Goal: Find specific page/section: Find specific page/section

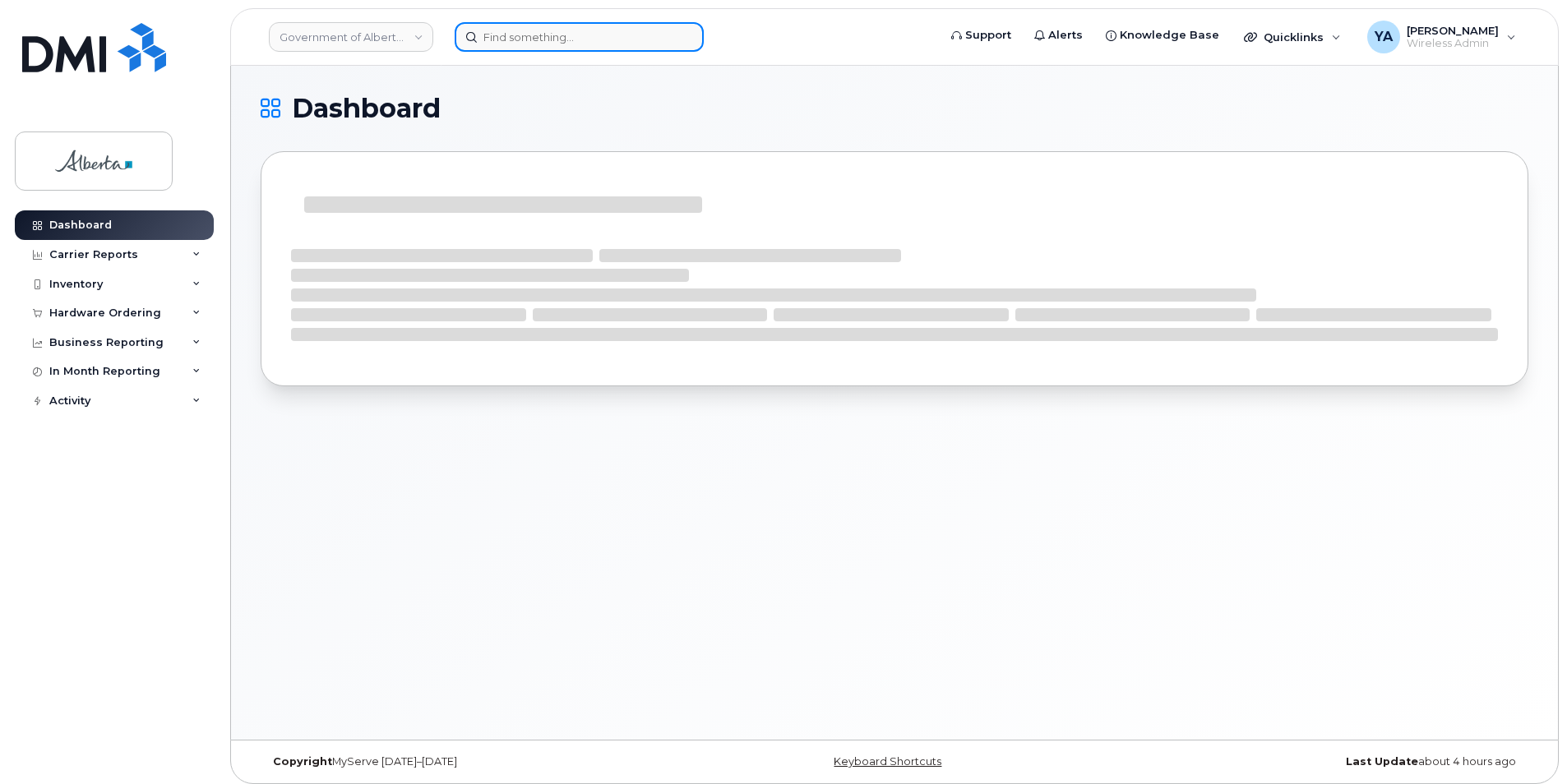
click at [584, 28] on input at bounding box center [579, 37] width 249 height 29
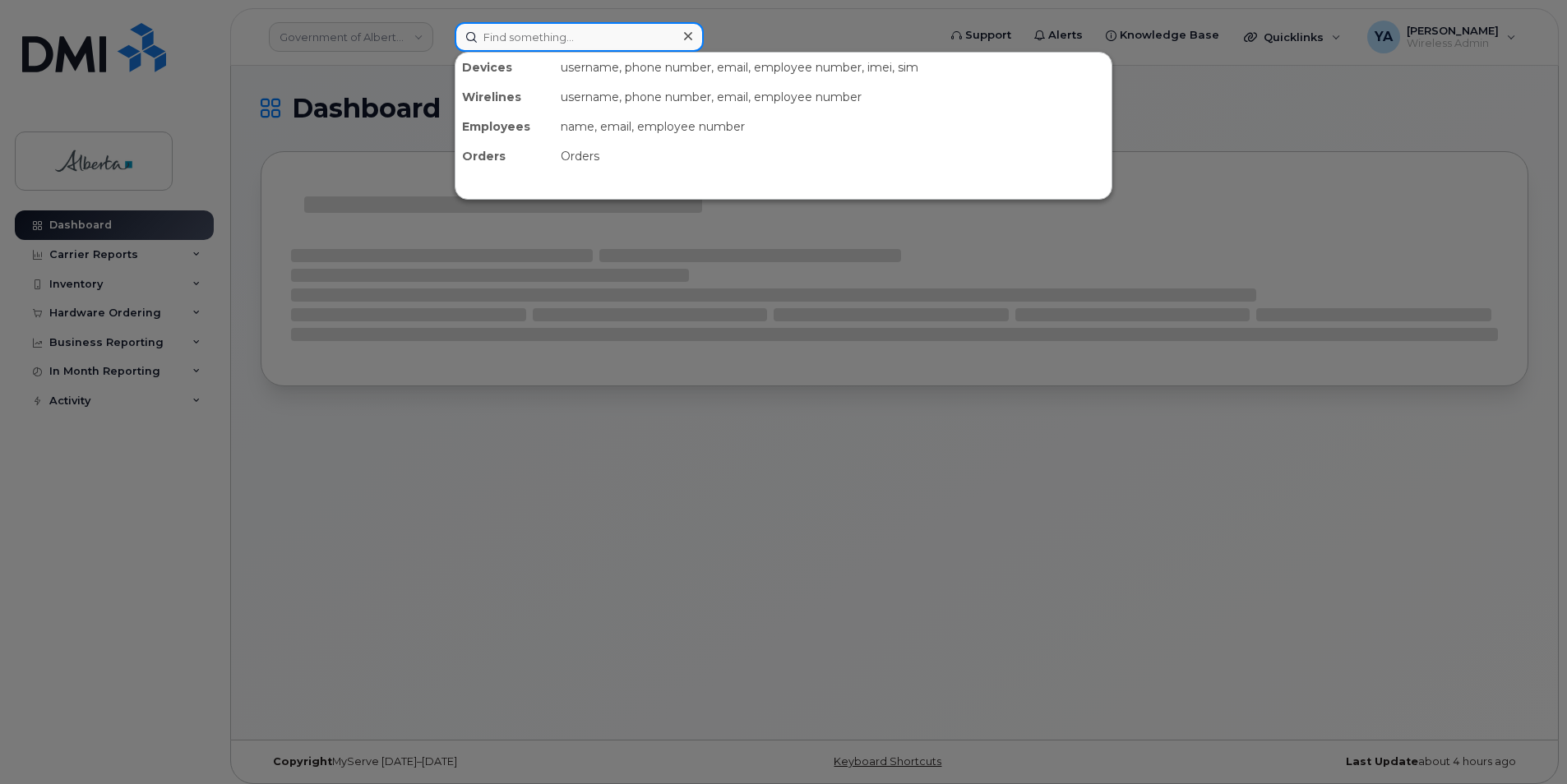
paste input "5873347650"
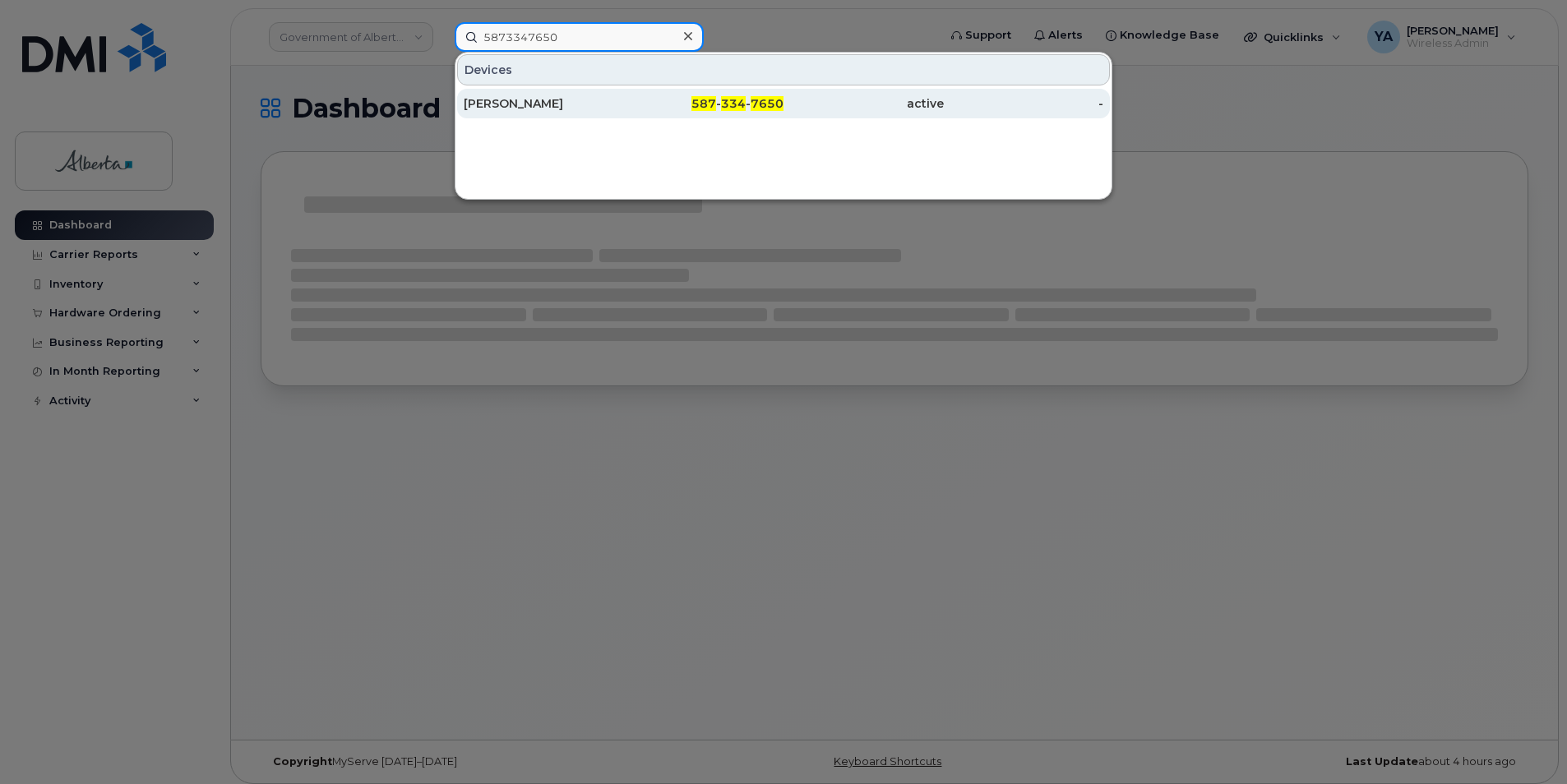
type input "5873347650"
click at [596, 104] on div "[PERSON_NAME]" at bounding box center [544, 103] width 160 height 16
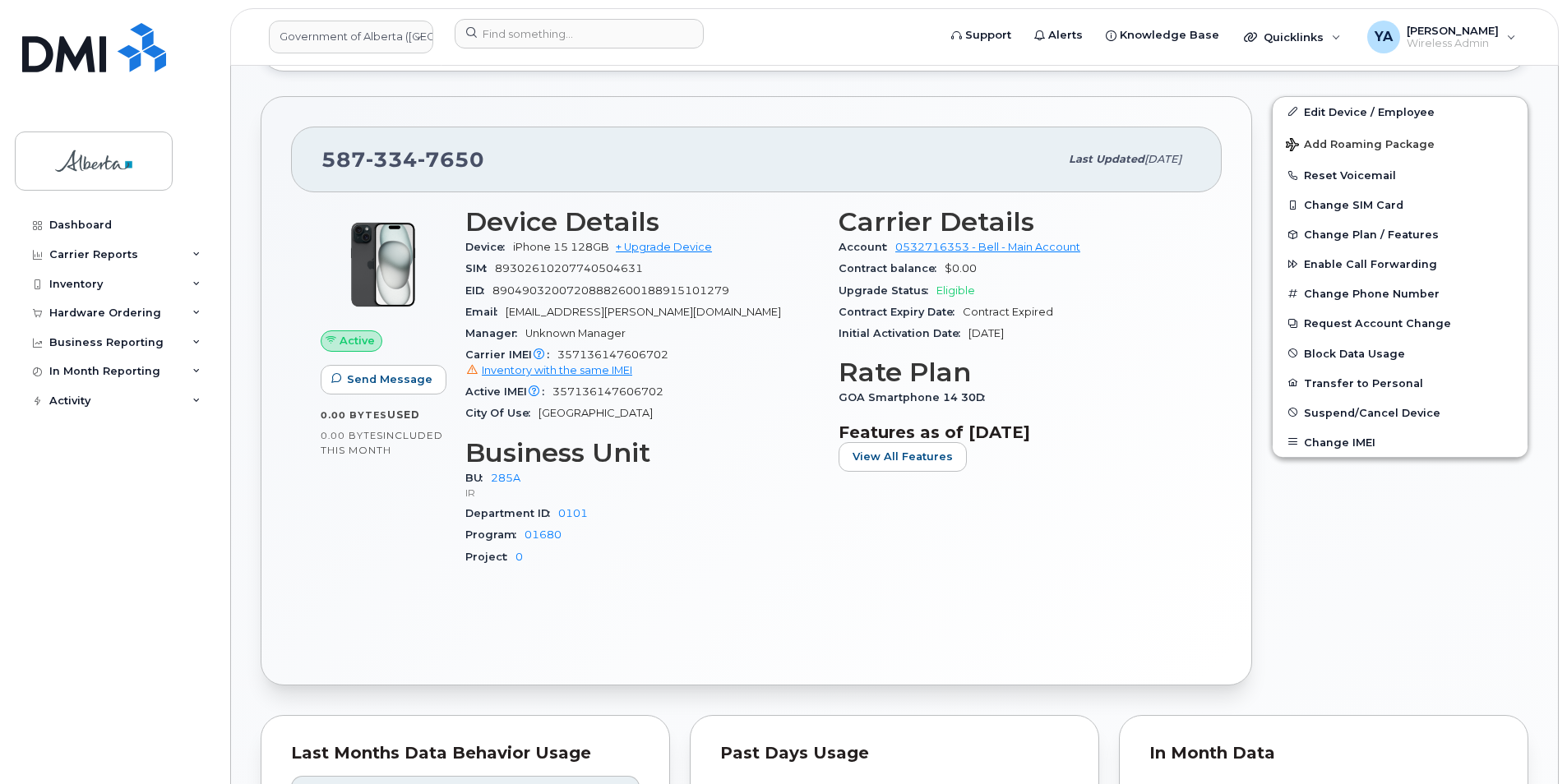
scroll to position [658, 0]
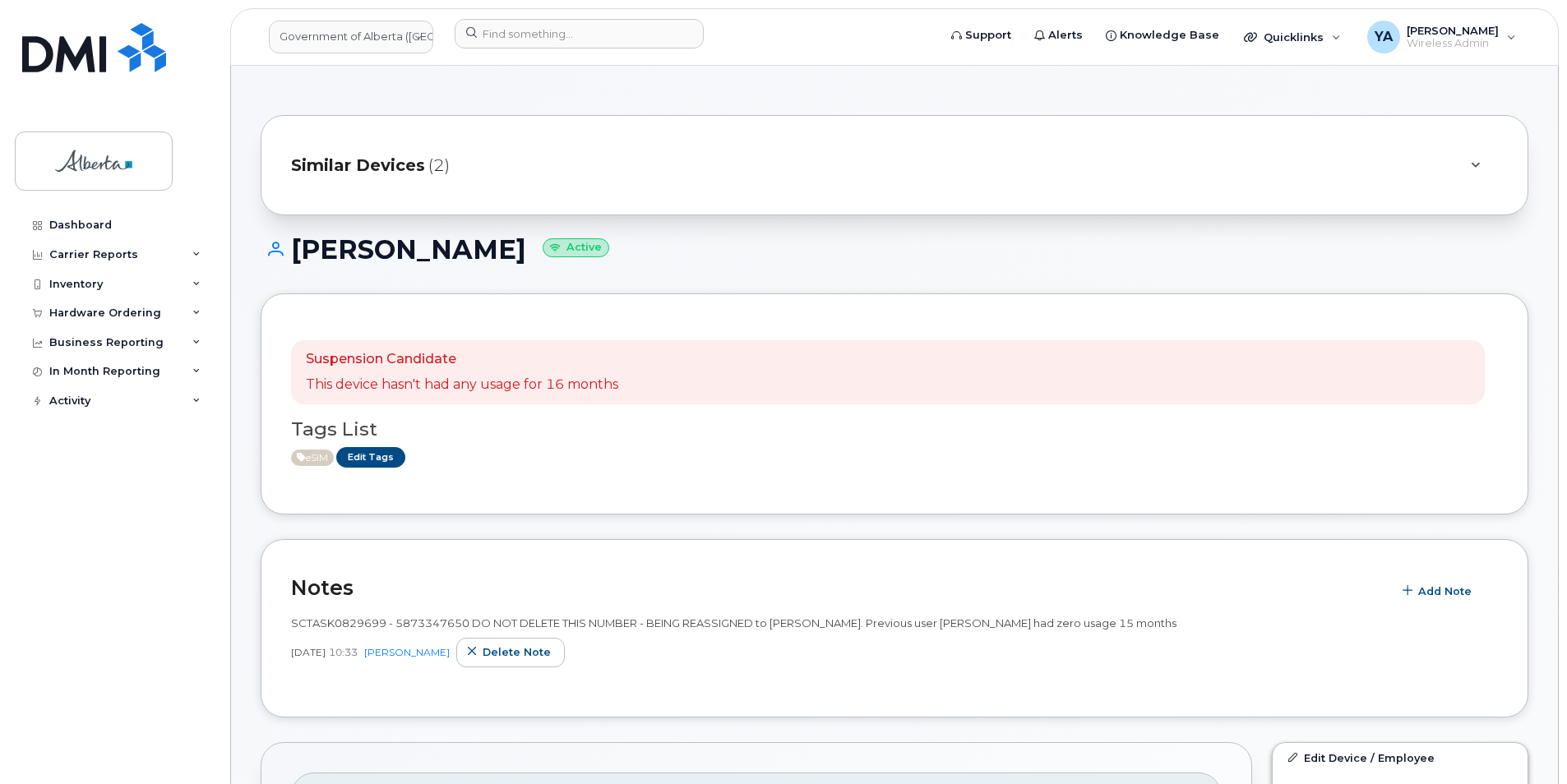
scroll to position [1480, 0]
